Goal: Find specific page/section: Find specific page/section

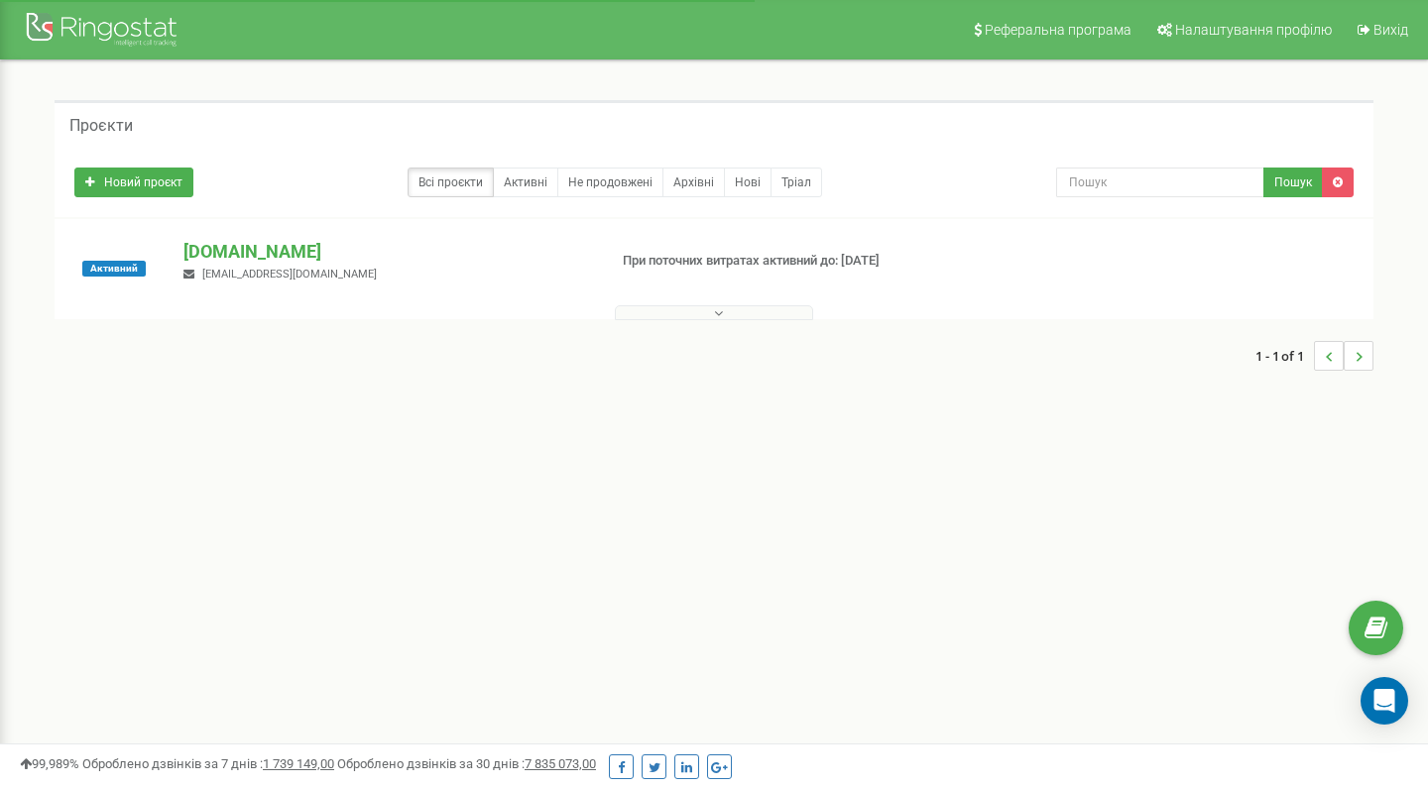
click at [538, 286] on div "Активний [DOMAIN_NAME] [EMAIL_ADDRESS][DOMAIN_NAME] При поточних витратах актив…" at bounding box center [713, 278] width 1309 height 79
click at [675, 314] on button at bounding box center [714, 312] width 198 height 15
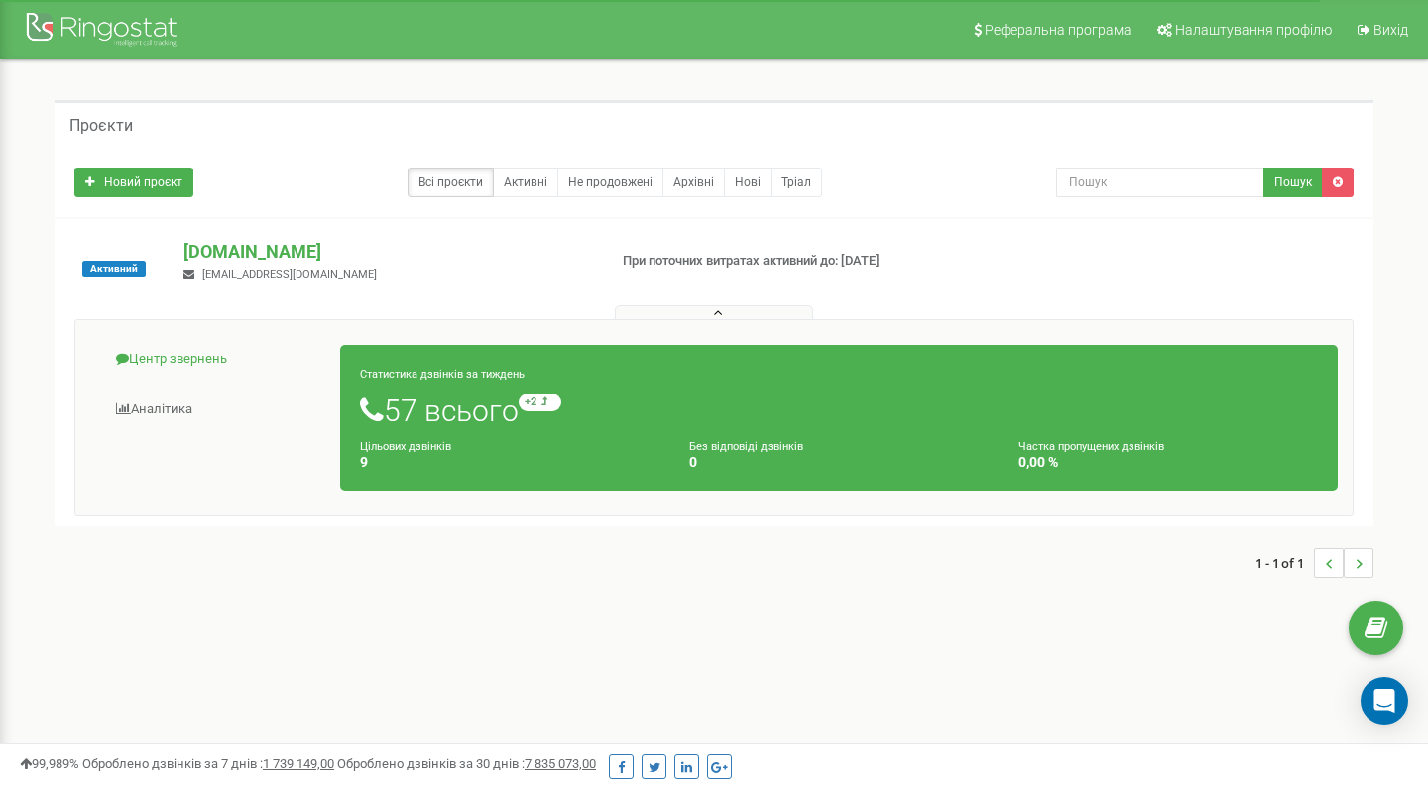
click at [199, 356] on link "Центр звернень" at bounding box center [215, 359] width 251 height 49
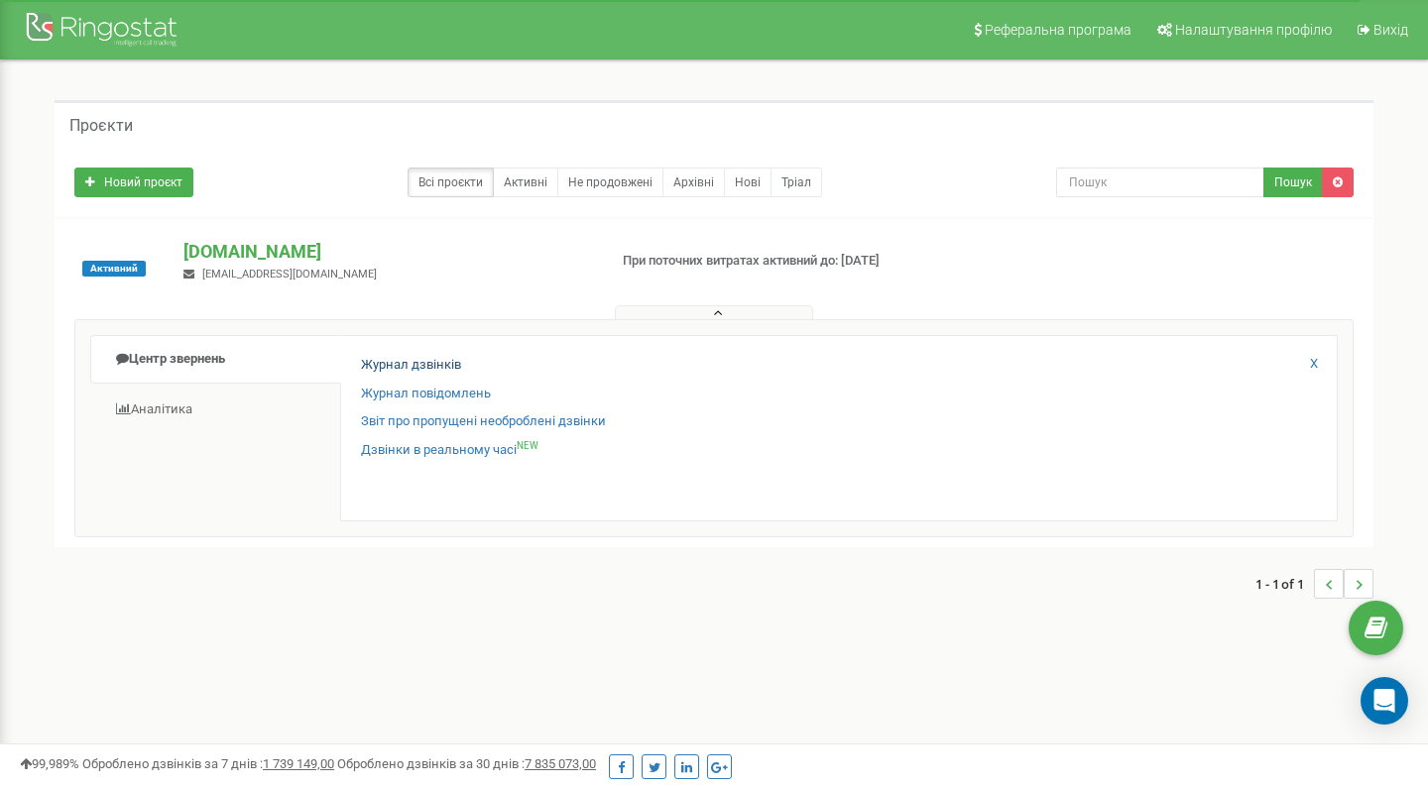
click at [402, 359] on link "Журнал дзвінків" at bounding box center [411, 365] width 100 height 19
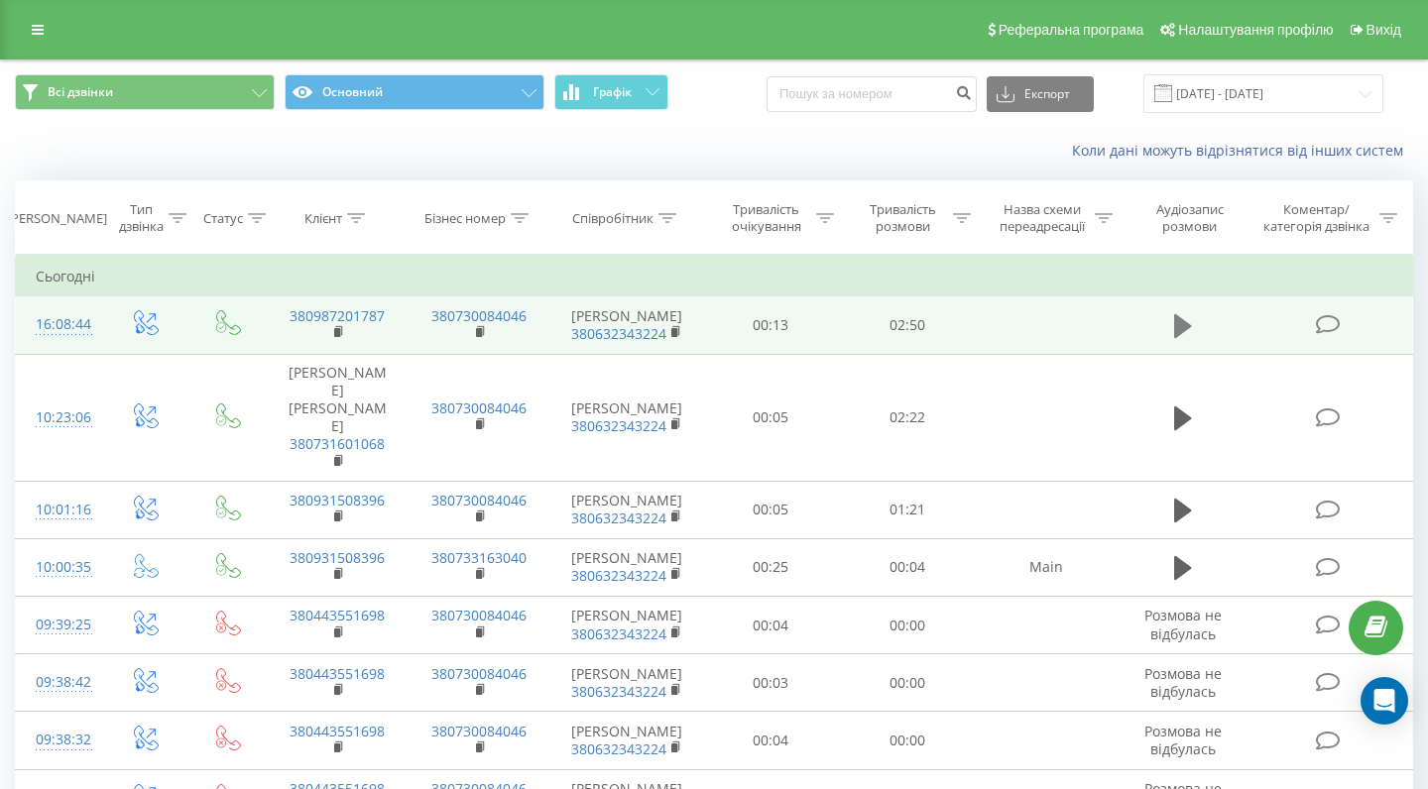
click at [1188, 335] on icon at bounding box center [1183, 326] width 18 height 28
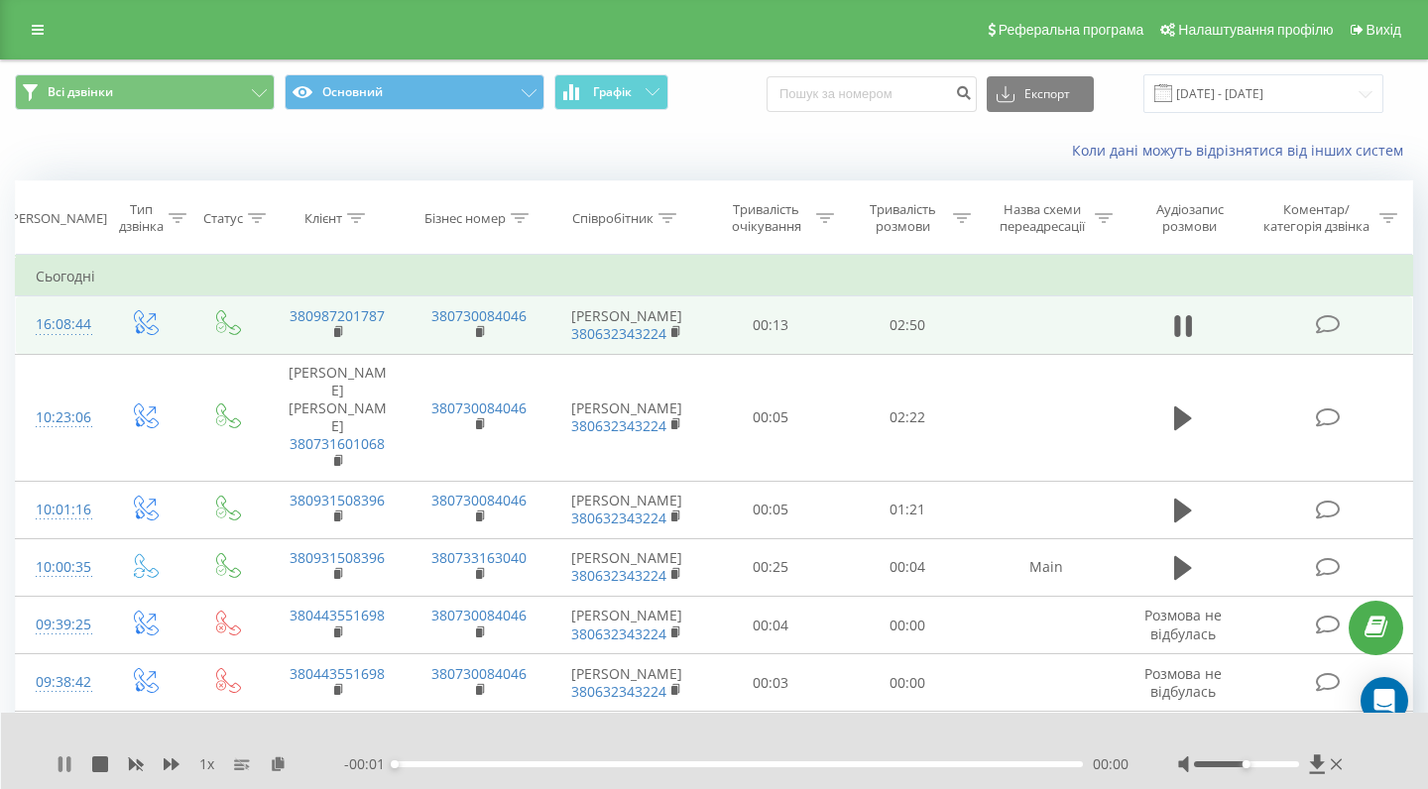
click at [70, 767] on icon at bounding box center [68, 765] width 4 height 16
click at [1319, 766] on icon at bounding box center [1316, 764] width 15 height 19
